Goal: Information Seeking & Learning: Learn about a topic

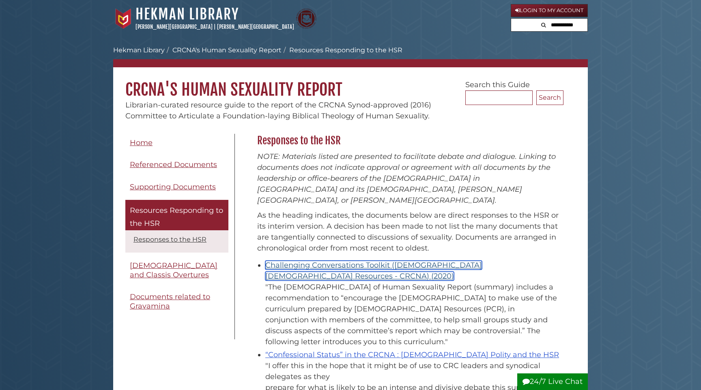
click at [346, 261] on link "Challenging Conversations Toolkit ([DEMOGRAPHIC_DATA] [DEMOGRAPHIC_DATA] Resour…" at bounding box center [373, 271] width 217 height 20
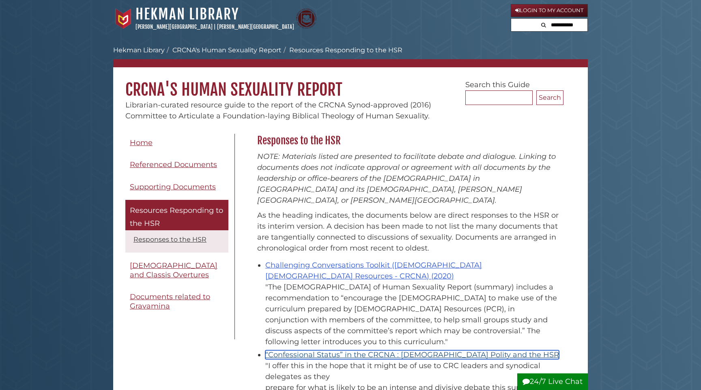
click at [335, 350] on link "“Confessional Status” in the CRCNA : [DEMOGRAPHIC_DATA] Polity and the HSR" at bounding box center [412, 354] width 294 height 9
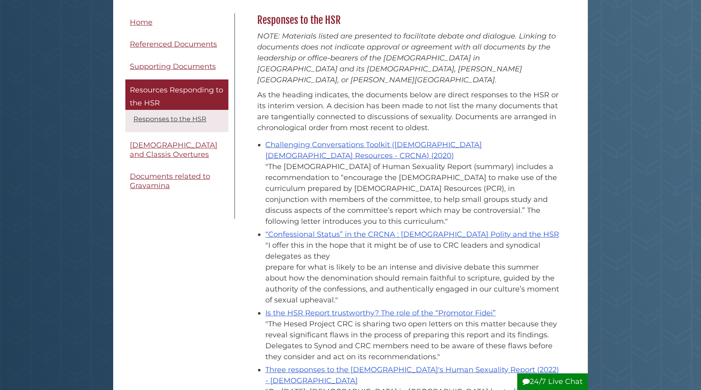
scroll to position [147, 0]
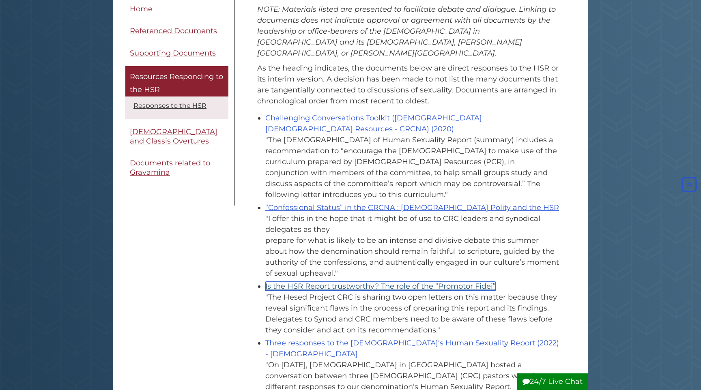
click at [332, 282] on link "Is the HSR Report trustworthy? The role of the “Promotor Fidei”" at bounding box center [380, 286] width 230 height 9
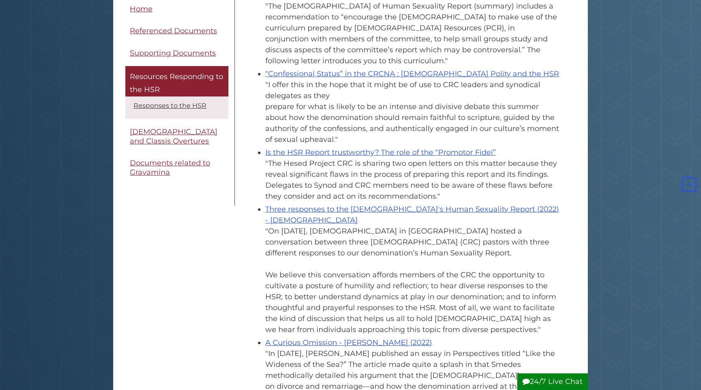
scroll to position [287, 0]
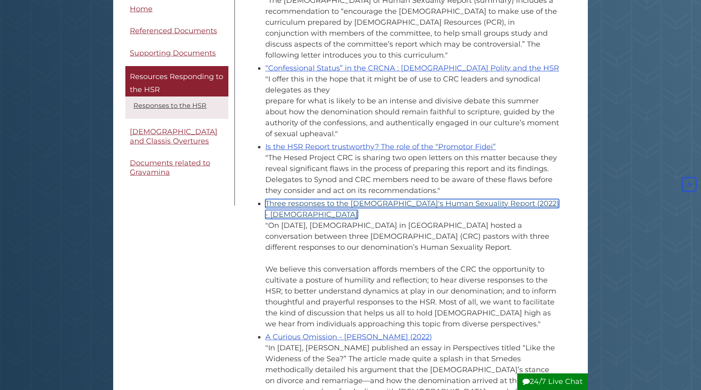
click at [294, 199] on link "Three responses to the [DEMOGRAPHIC_DATA]'s Human Sexuality Report (2022) - [DE…" at bounding box center [412, 209] width 294 height 20
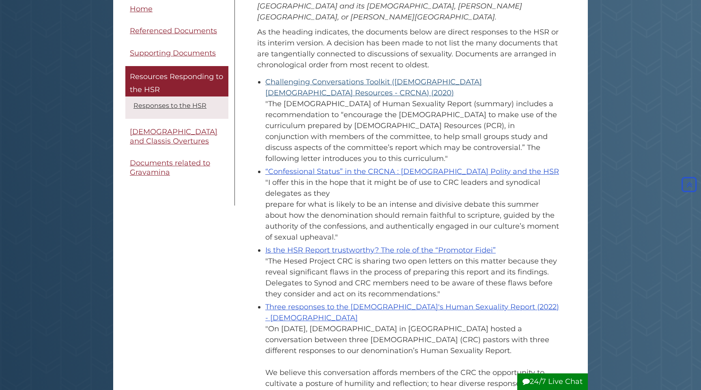
scroll to position [177, 0]
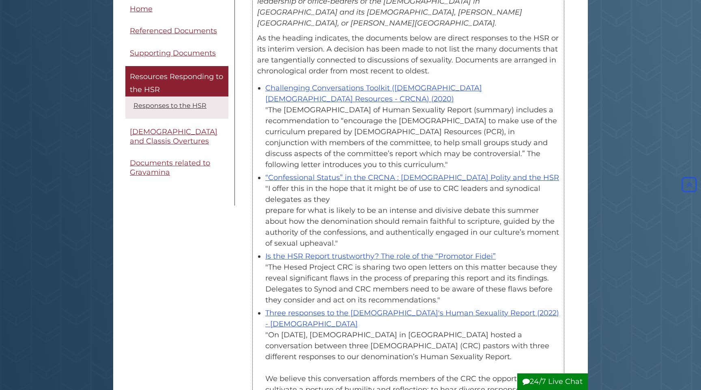
click at [431, 184] on div ""I offer this in the hope that it might be of use to CRC leaders and synodical …" at bounding box center [412, 216] width 294 height 66
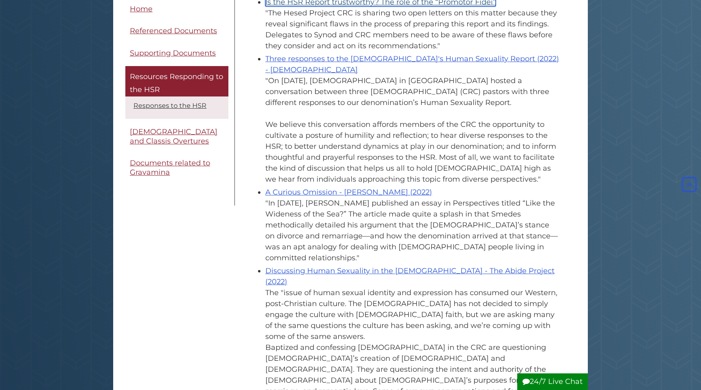
scroll to position [436, 0]
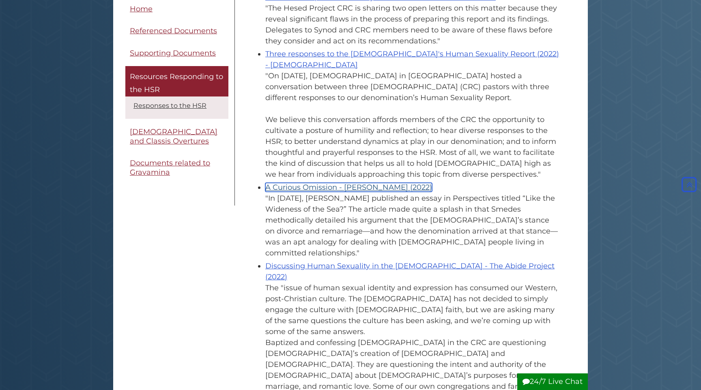
click at [390, 183] on link "A Curious Omission - Scott E. Hoezee (2022)" at bounding box center [348, 187] width 167 height 9
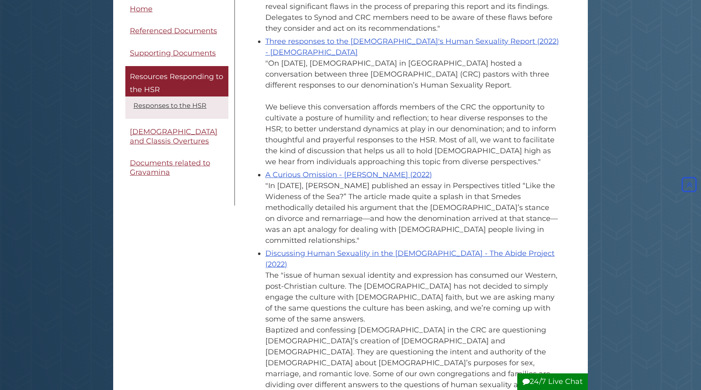
scroll to position [450, 0]
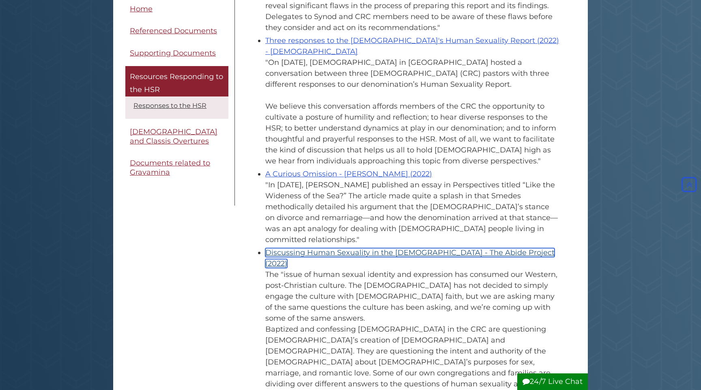
click at [278, 248] on link "Discussing Human Sexuality in the [DEMOGRAPHIC_DATA] - The Abide Project (2022)" at bounding box center [409, 258] width 289 height 20
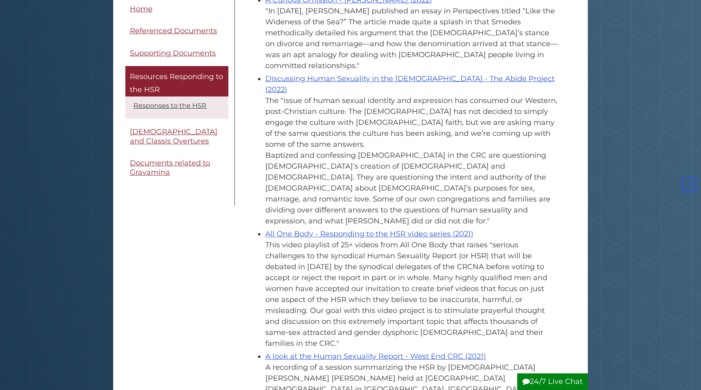
scroll to position [627, 0]
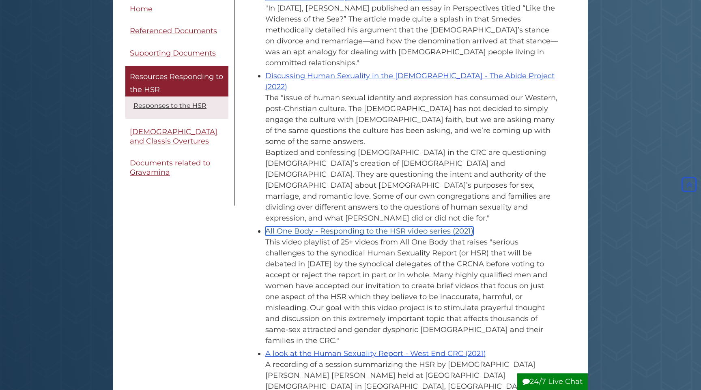
click at [287, 227] on link "All One Body - Responding to the HSR video series (2021)" at bounding box center [369, 231] width 208 height 9
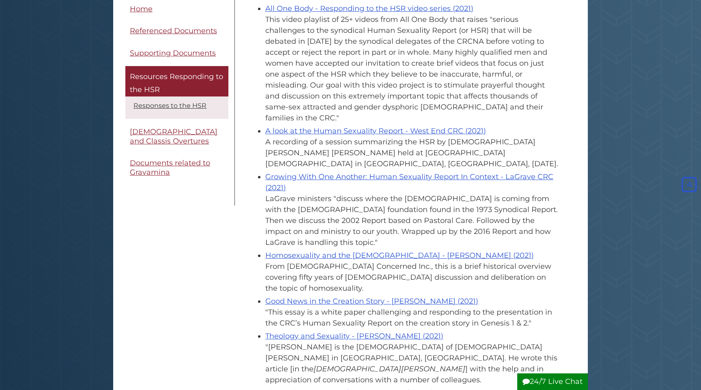
scroll to position [852, 0]
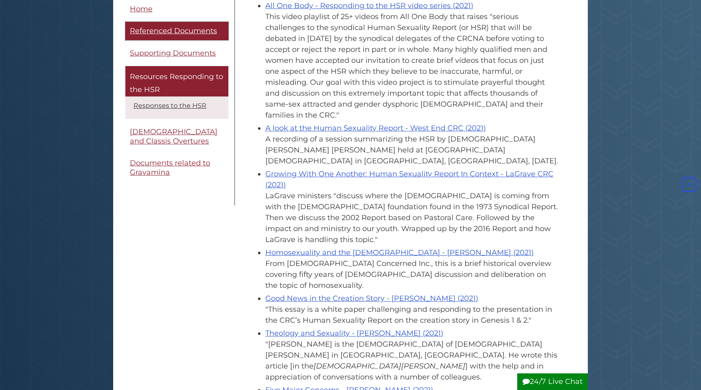
click at [197, 36] on link "Referenced Documents" at bounding box center [176, 31] width 103 height 18
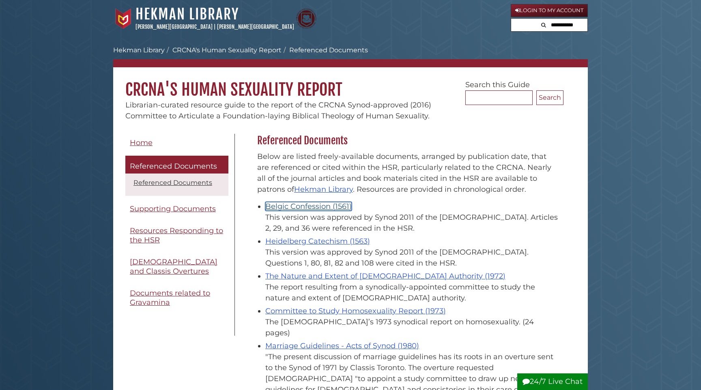
click at [309, 207] on link "Belgic Confession (1561)" at bounding box center [308, 206] width 86 height 9
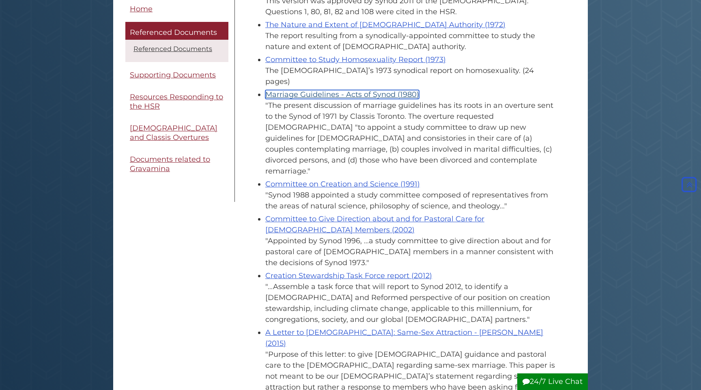
scroll to position [253, 0]
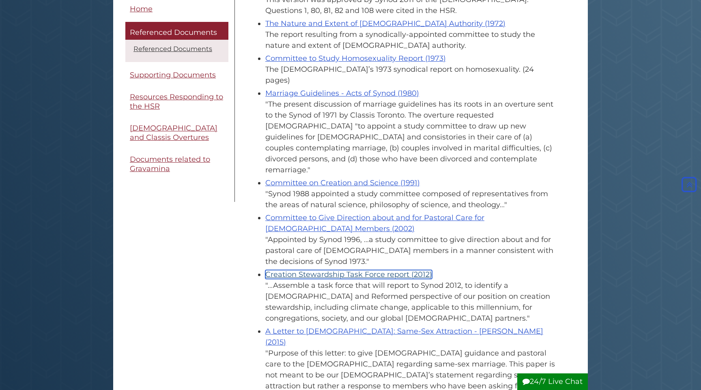
click at [327, 270] on link "Creation Stewardship Task Force report (2012)" at bounding box center [348, 274] width 167 height 9
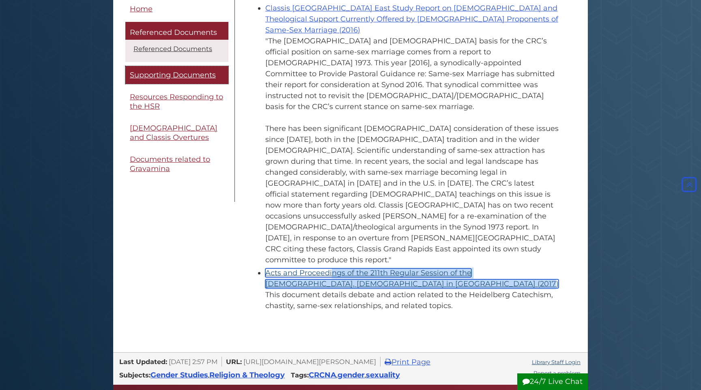
scroll to position [756, 0]
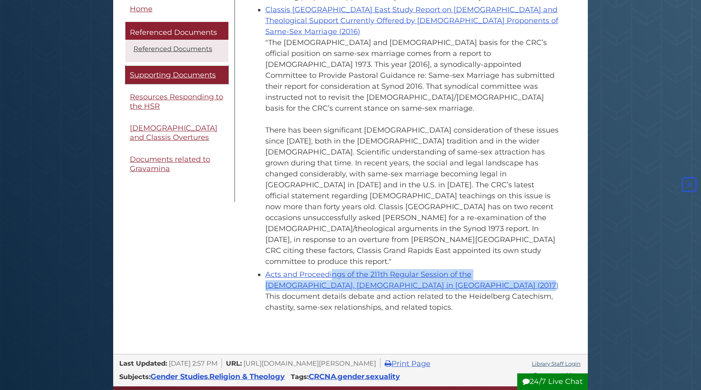
click at [175, 71] on span "Supporting Documents" at bounding box center [173, 75] width 86 height 9
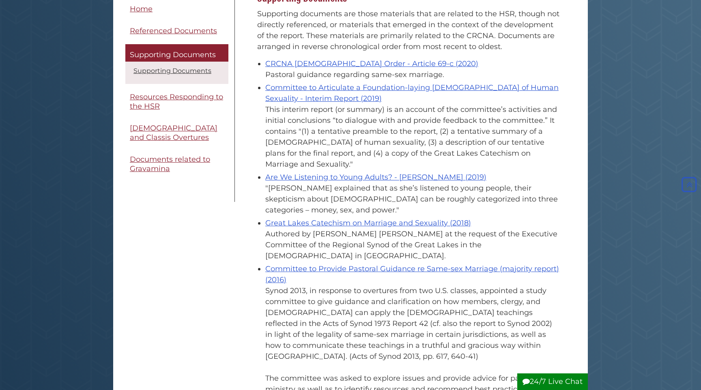
scroll to position [143, 0]
click at [170, 69] on link "Supporting Documents" at bounding box center [172, 71] width 78 height 8
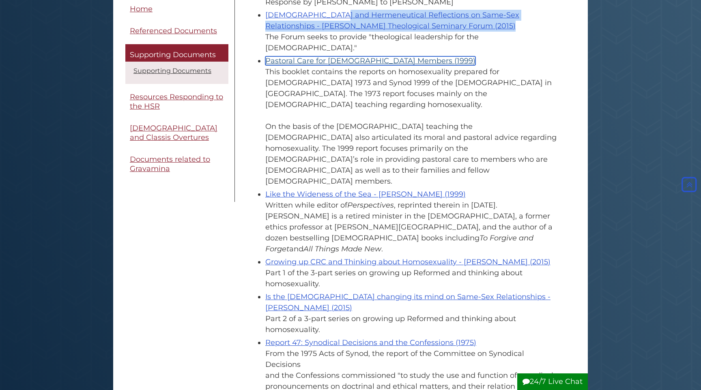
scroll to position [869, 0]
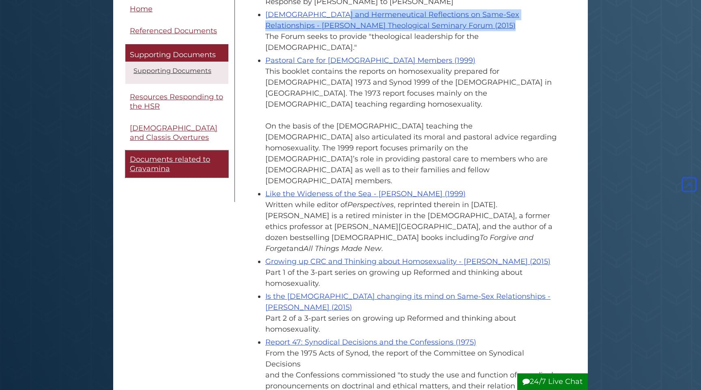
click at [154, 162] on span "Documents related to Gravamina" at bounding box center [170, 164] width 80 height 18
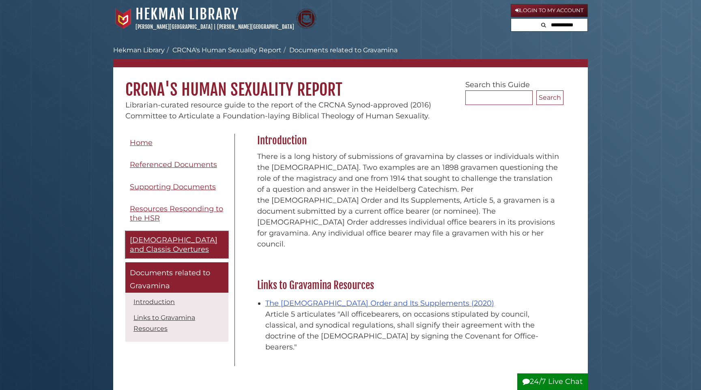
click at [164, 237] on span "[DEMOGRAPHIC_DATA] and Classis Overtures" at bounding box center [174, 245] width 88 height 18
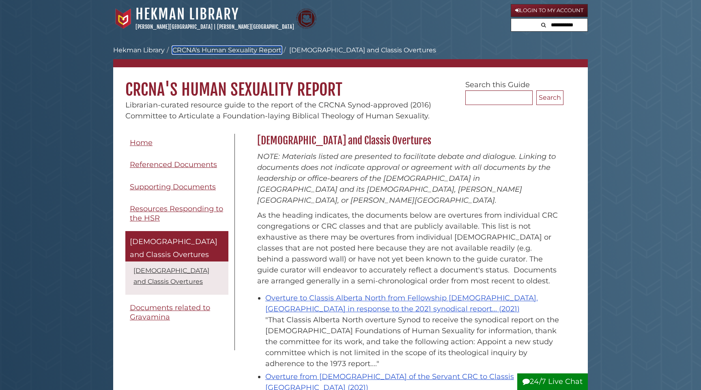
click at [252, 47] on link "CRCNA's Human Sexuality Report" at bounding box center [226, 50] width 109 height 8
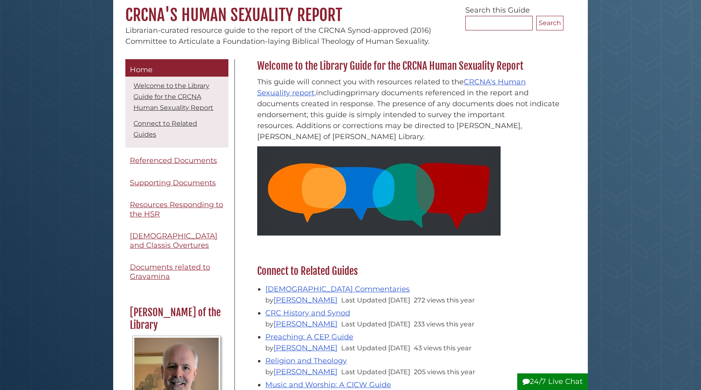
scroll to position [54, 0]
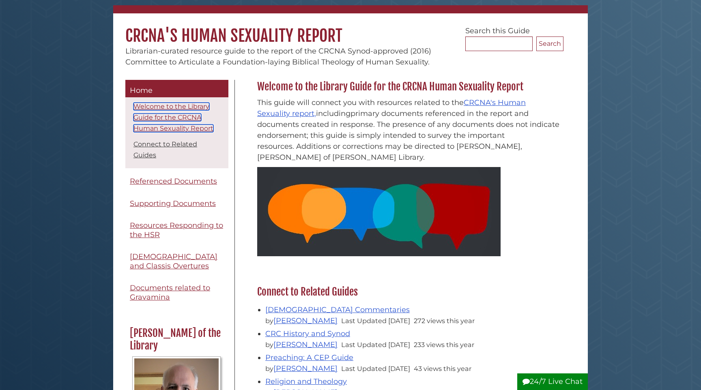
click at [183, 130] on link "Welcome to the Library Guide for the CRCNA Human Sexuality Report" at bounding box center [173, 118] width 80 height 30
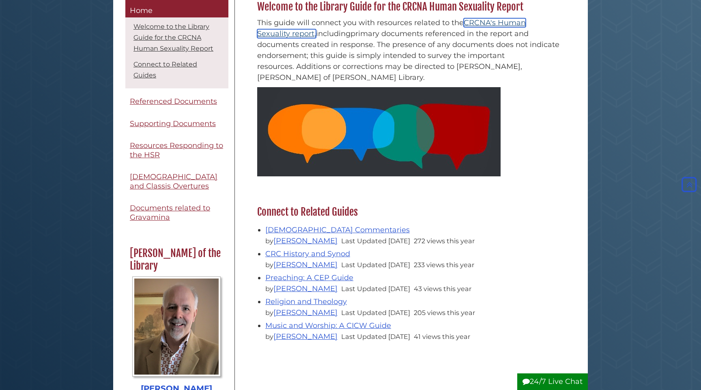
click at [298, 35] on link "CRCNA's Human Sexuality report," at bounding box center [391, 28] width 268 height 20
